Goal: Information Seeking & Learning: Find specific fact

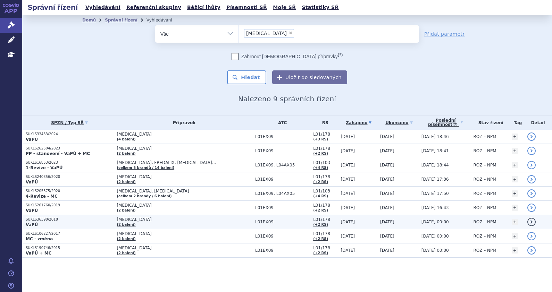
click at [96, 220] on p "SUKLS36398/2018" at bounding box center [70, 219] width 88 height 5
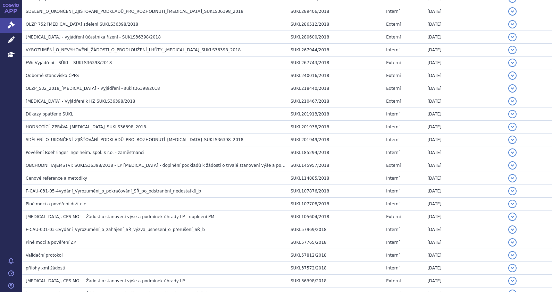
scroll to position [376, 0]
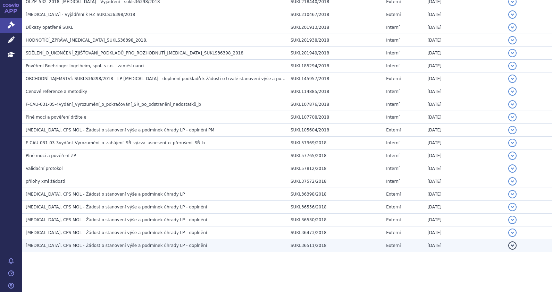
click at [109, 246] on span "OFEV, CPS MOL - Žádost o stanovení výše a podmínek úhrady LP - doplnění" at bounding box center [116, 245] width 181 height 5
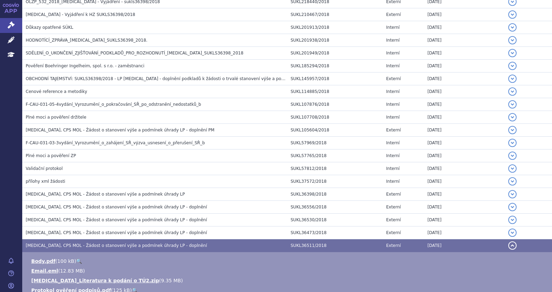
scroll to position [448, 0]
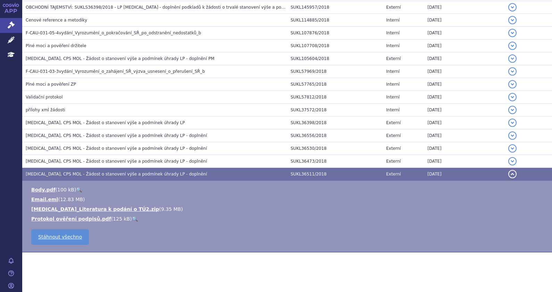
click at [135, 172] on span "OFEV, CPS MOL - Žádost o stanovení výše a podmínek úhrady LP - doplnění" at bounding box center [116, 174] width 181 height 5
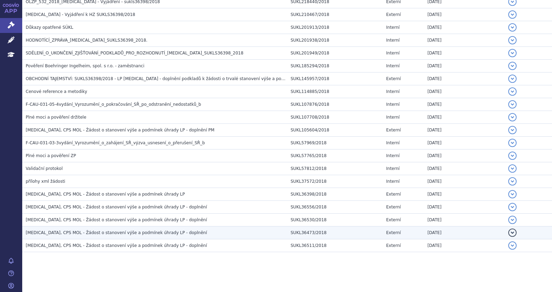
click at [153, 227] on td "OFEV, CPS MOL - Žádost o stanovení výše a podmínek úhrady LP - doplnění" at bounding box center [154, 233] width 265 height 13
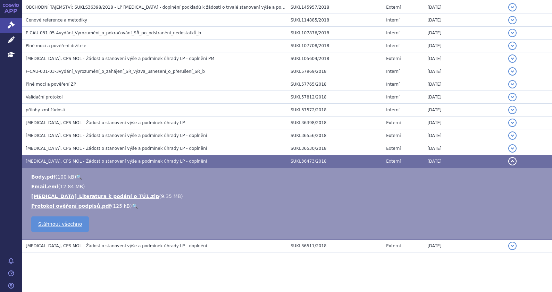
click at [186, 159] on h3 "OFEV, CPS MOL - Žádost o stanovení výše a podmínek úhrady LP - doplnění" at bounding box center [157, 161] width 262 height 7
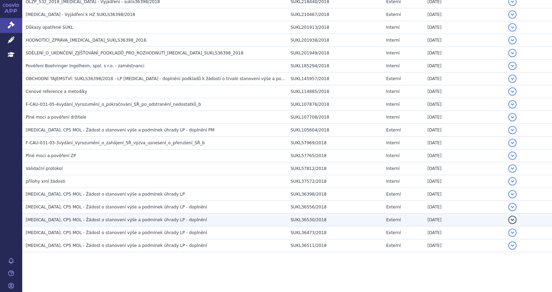
click at [168, 222] on h3 "OFEV, CPS MOL - Žádost o stanovení výše a podmínek úhrady LP - doplnění" at bounding box center [157, 220] width 262 height 7
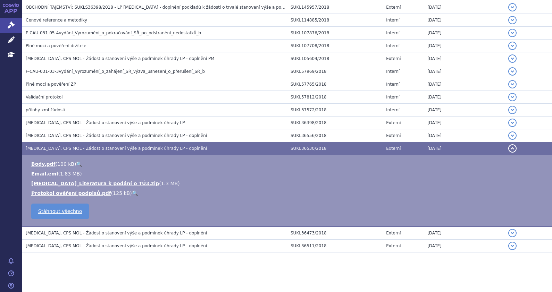
click at [173, 142] on td "OFEV, CPS MOL - Žádost o stanovení výše a podmínek úhrady LP - doplnění" at bounding box center [154, 148] width 265 height 13
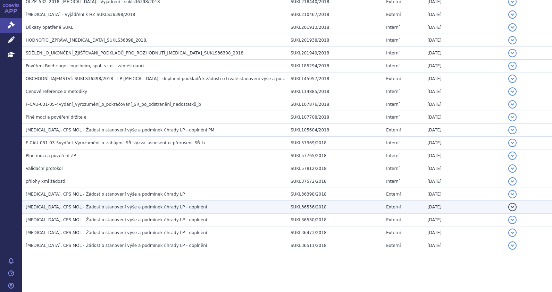
click at [182, 205] on h3 "OFEV, CPS MOL - Žádost o stanovení výše a podmínek úhrady LP - doplnění" at bounding box center [157, 207] width 262 height 7
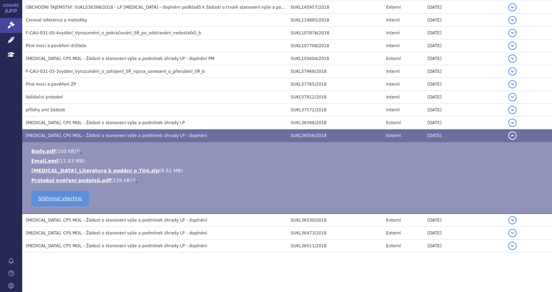
click at [175, 130] on td "OFEV, CPS MOL - Žádost o stanovení výše a podmínek úhrady LP - doplnění" at bounding box center [154, 136] width 265 height 13
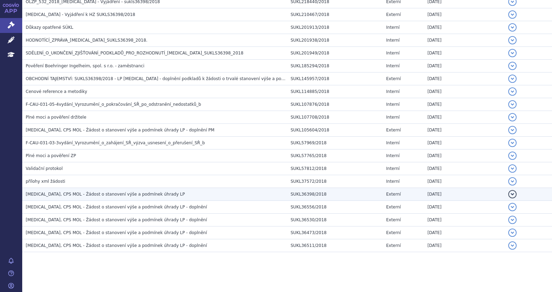
click at [186, 193] on h3 "OFEV, CPS MOL - Žádost o stanovení výše a podmínek úhrady LP" at bounding box center [157, 194] width 262 height 7
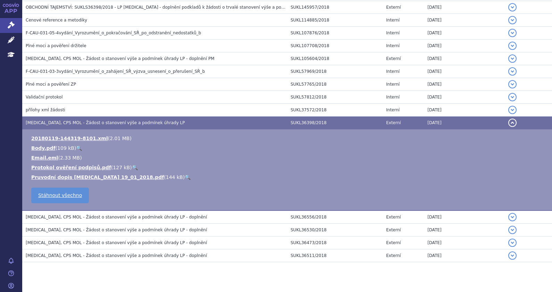
click at [186, 119] on h3 "OFEV, CPS MOL - Žádost o stanovení výše a podmínek úhrady LP" at bounding box center [157, 122] width 262 height 7
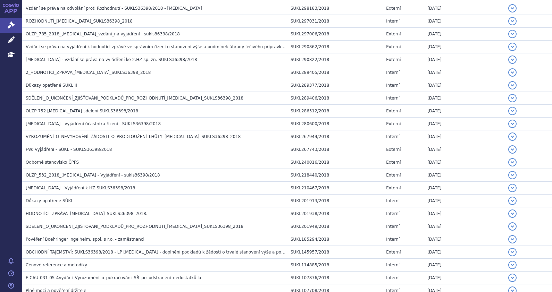
scroll to position [29, 0]
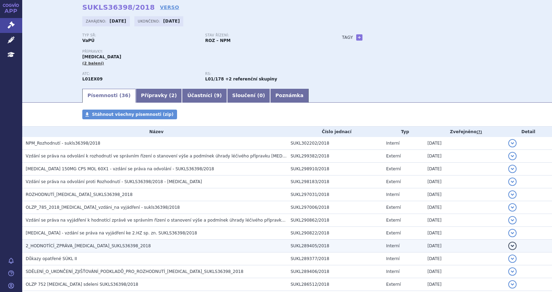
click at [158, 246] on h3 "2_HODNOTÍCÍ_ZPRÁVA_OFEV_SUKLS36398_2018" at bounding box center [157, 246] width 262 height 7
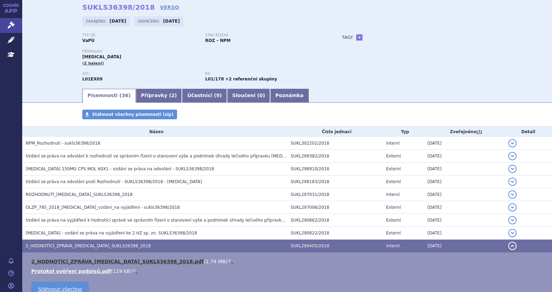
click at [96, 260] on link "2_HODNOTÍCÍ_ZPRÁVA_OFEV_SUKLS36398_2018.pdf" at bounding box center [117, 262] width 173 height 6
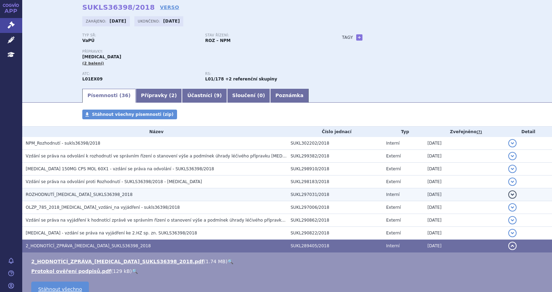
click at [54, 191] on h3 "ROZHODNUTÍ_OFEV_SUKLS36398_2018" at bounding box center [157, 194] width 262 height 7
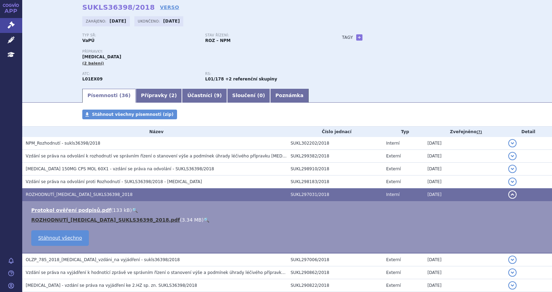
click at [66, 222] on link "ROZHODNUTÍ_OFEV_SUKLS36398_2018.pdf" at bounding box center [105, 220] width 149 height 6
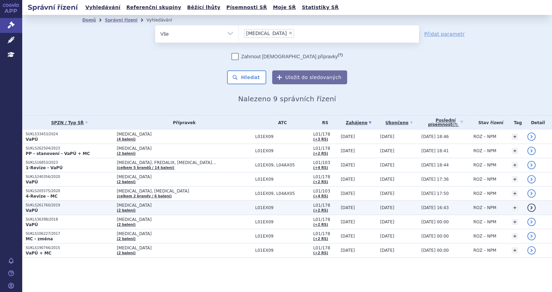
click at [74, 206] on p "SUKLS261760/2019" at bounding box center [70, 205] width 88 height 5
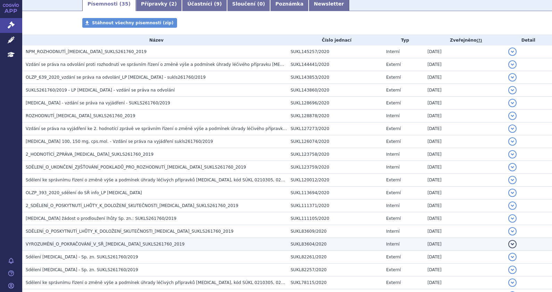
scroll to position [130, 0]
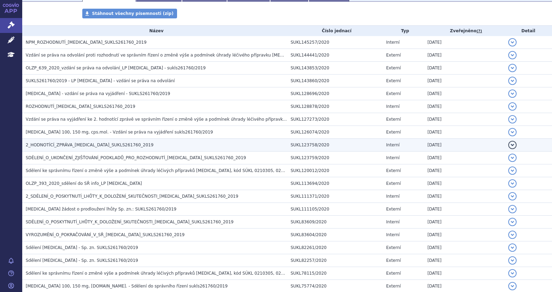
click at [101, 148] on span "2_HODNOTÍCÍ_ZPRÁVA_OFEV_SUKLS261760_2019" at bounding box center [90, 145] width 128 height 5
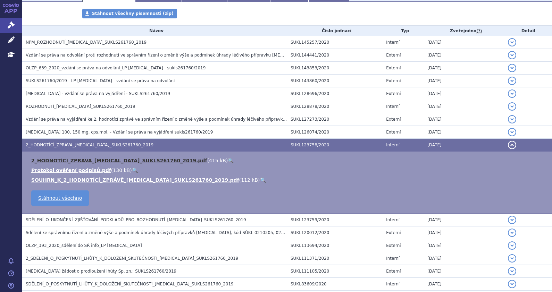
click at [89, 162] on link "2_HODNOTÍCÍ_ZPRÁVA_OFEV_SUKLS261760_2019.pdf" at bounding box center [119, 161] width 176 height 6
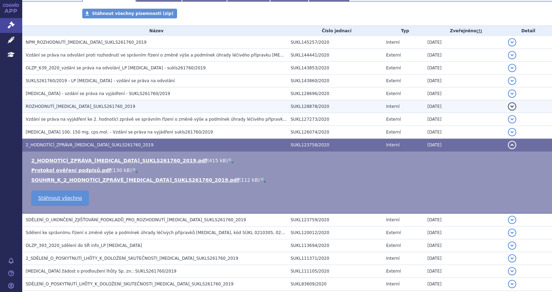
click at [73, 110] on h3 "ROZHODNUTÍ_OFEV_SUKLS261760_2019" at bounding box center [157, 106] width 262 height 7
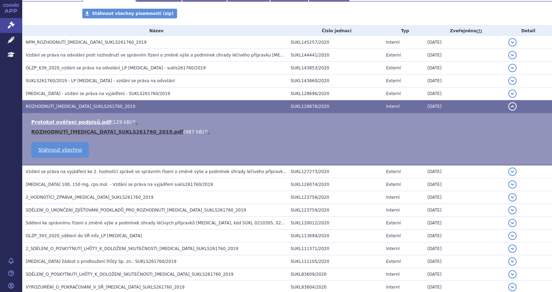
click at [78, 130] on link "ROZHODNUTÍ_OFEV_SUKLS261760_2019.pdf" at bounding box center [107, 132] width 152 height 6
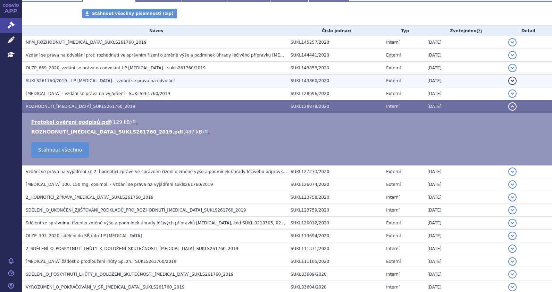
drag, startPoint x: 129, startPoint y: 106, endPoint x: 104, endPoint y: 81, distance: 35.4
click at [129, 106] on h3 "ROZHODNUTÍ_OFEV_SUKLS261760_2019" at bounding box center [157, 106] width 262 height 7
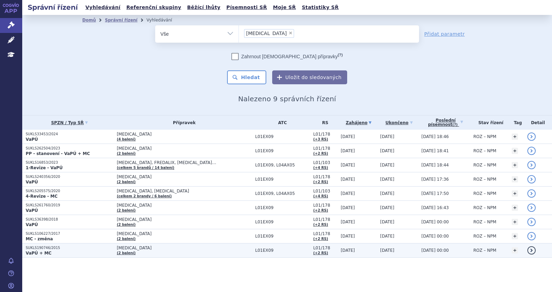
click at [84, 256] on td "SUKLS190746/2015 VaPÚ + MC" at bounding box center [67, 251] width 91 height 14
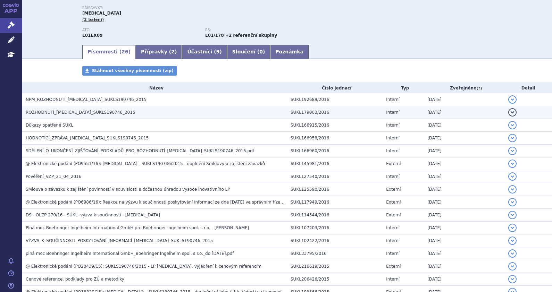
scroll to position [86, 0]
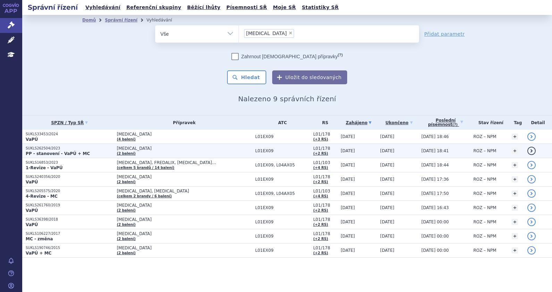
click at [96, 151] on p "PP - stanovení - VaPÚ + MC" at bounding box center [70, 154] width 88 height 6
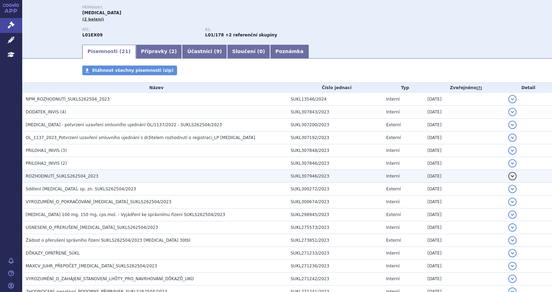
scroll to position [86, 0]
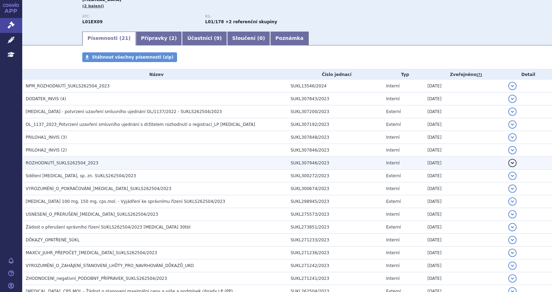
click at [94, 160] on h3 "ROZHODNUTÍ_SUKLS262504_2023" at bounding box center [157, 163] width 262 height 7
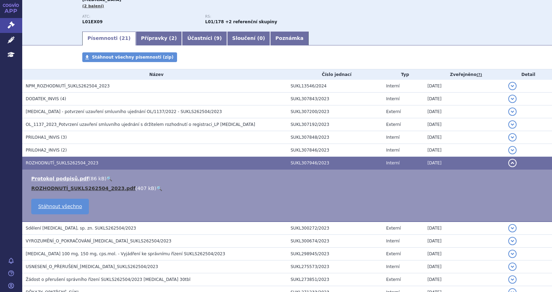
click at [77, 189] on link "ROZHODNUTÍ_SUKLS262504_2023.pdf" at bounding box center [83, 189] width 104 height 6
